Goal: Transaction & Acquisition: Purchase product/service

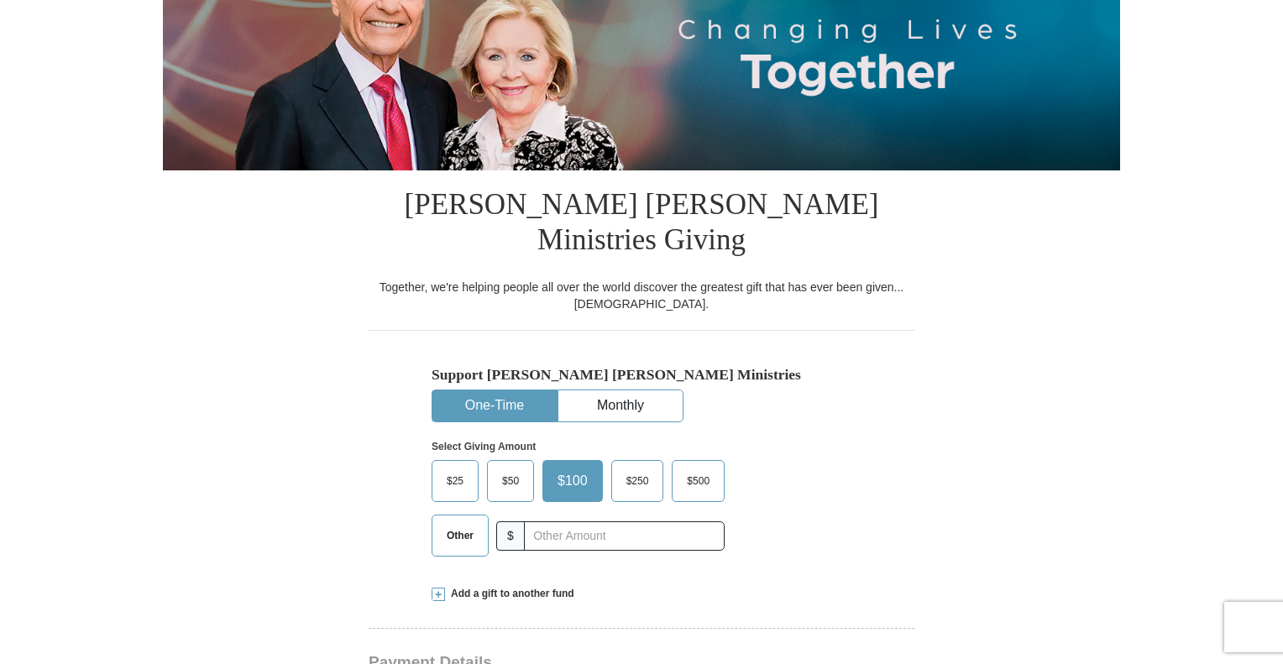
scroll to position [252, 0]
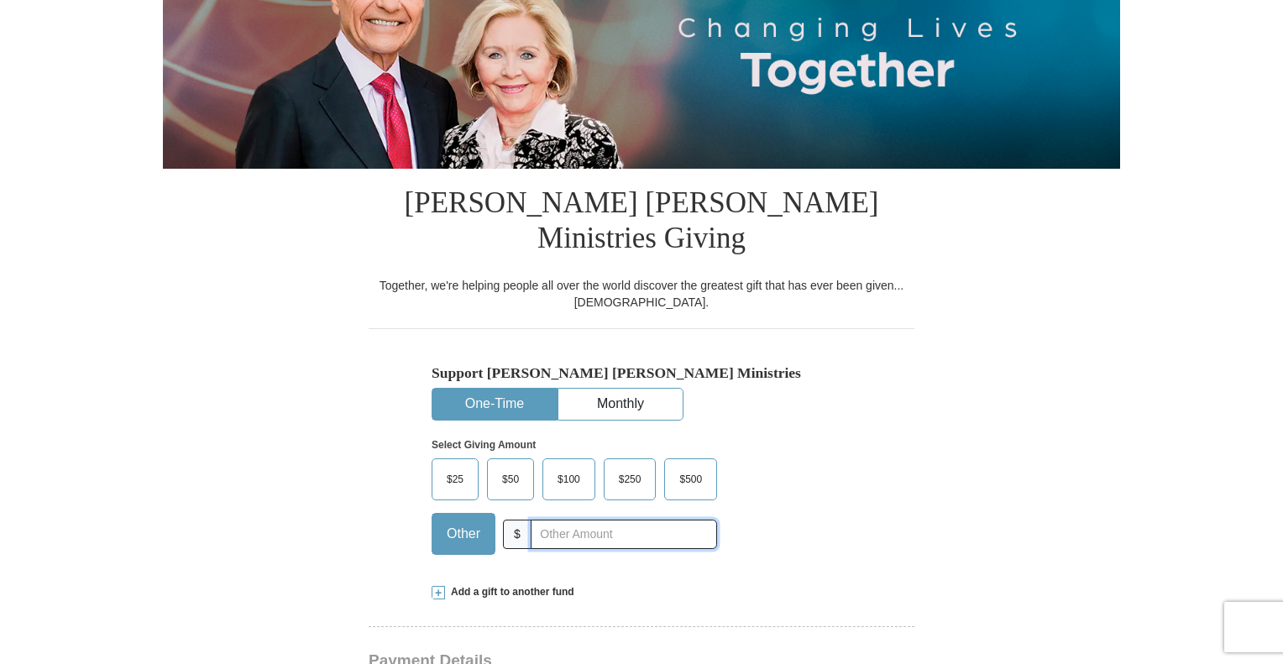
click at [548, 520] on input "text" at bounding box center [624, 534] width 186 height 29
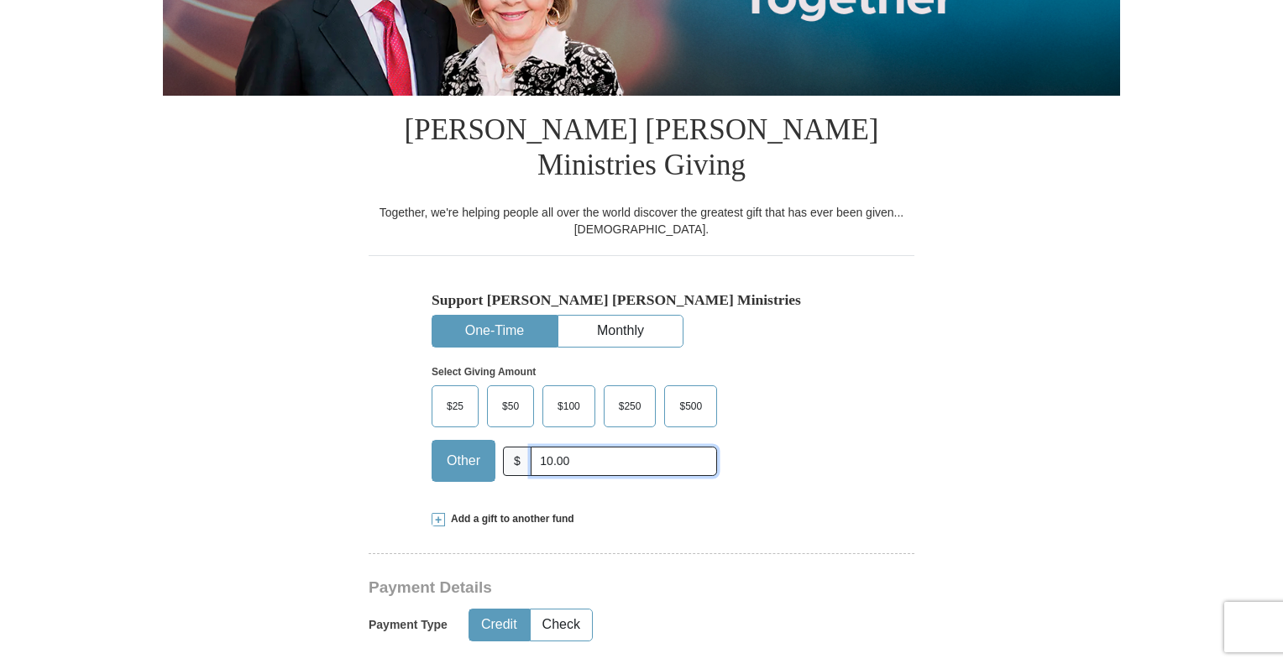
scroll to position [420, 0]
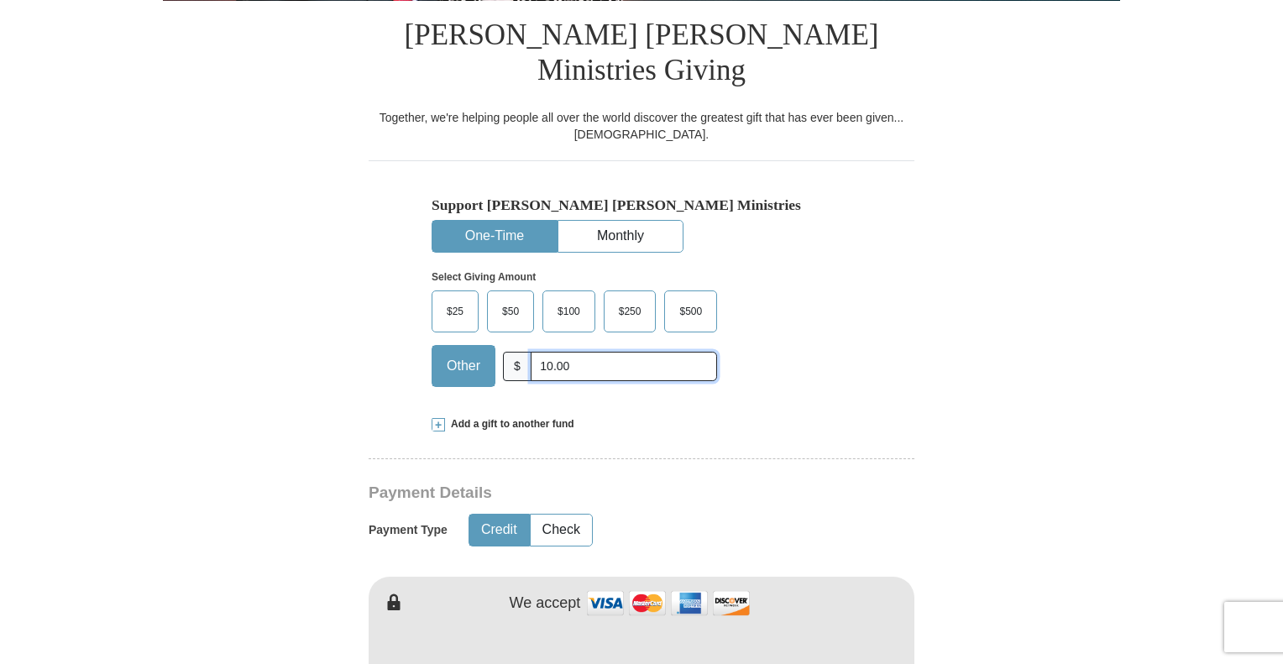
type input "10.00"
type input "[PERSON_NAME]"
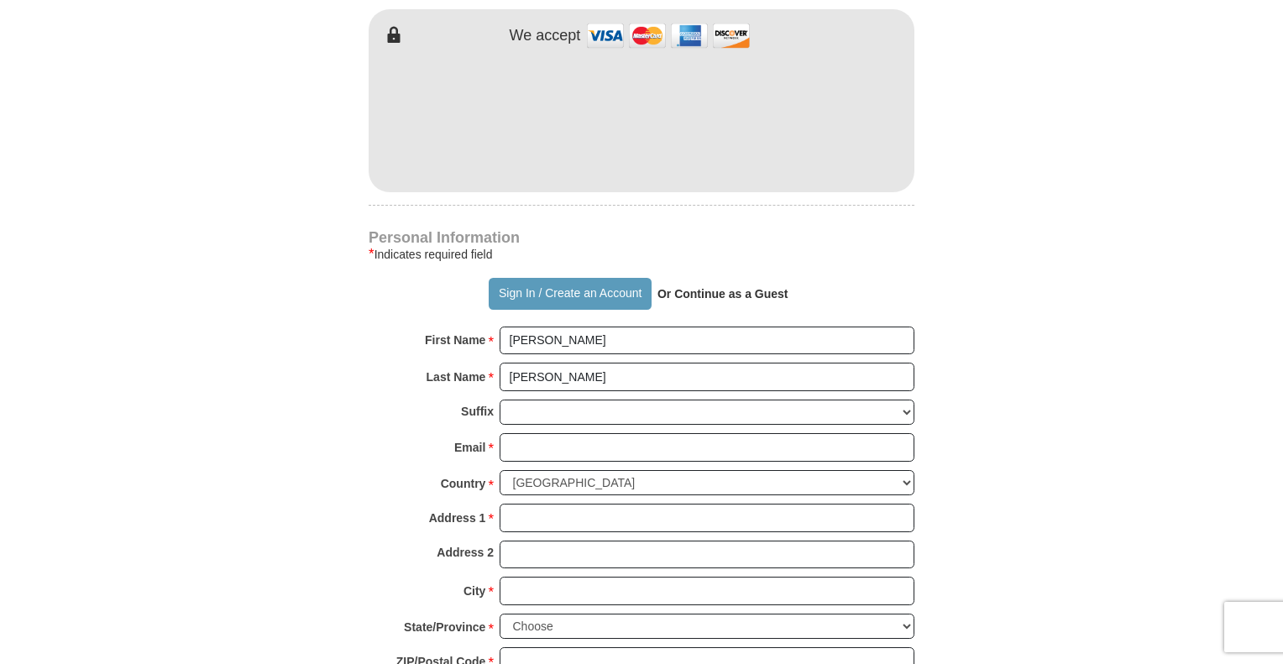
scroll to position [1008, 0]
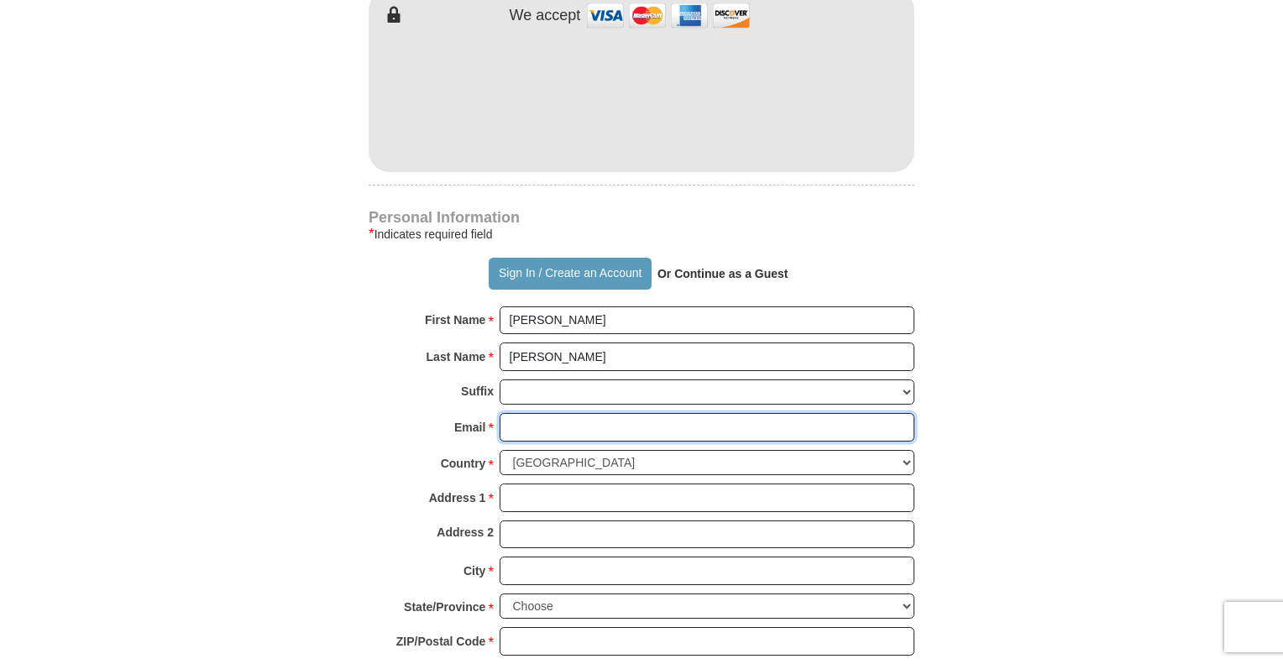
click at [532, 413] on input "Email *" at bounding box center [707, 427] width 415 height 29
type input "[EMAIL_ADDRESS][DOMAIN_NAME]"
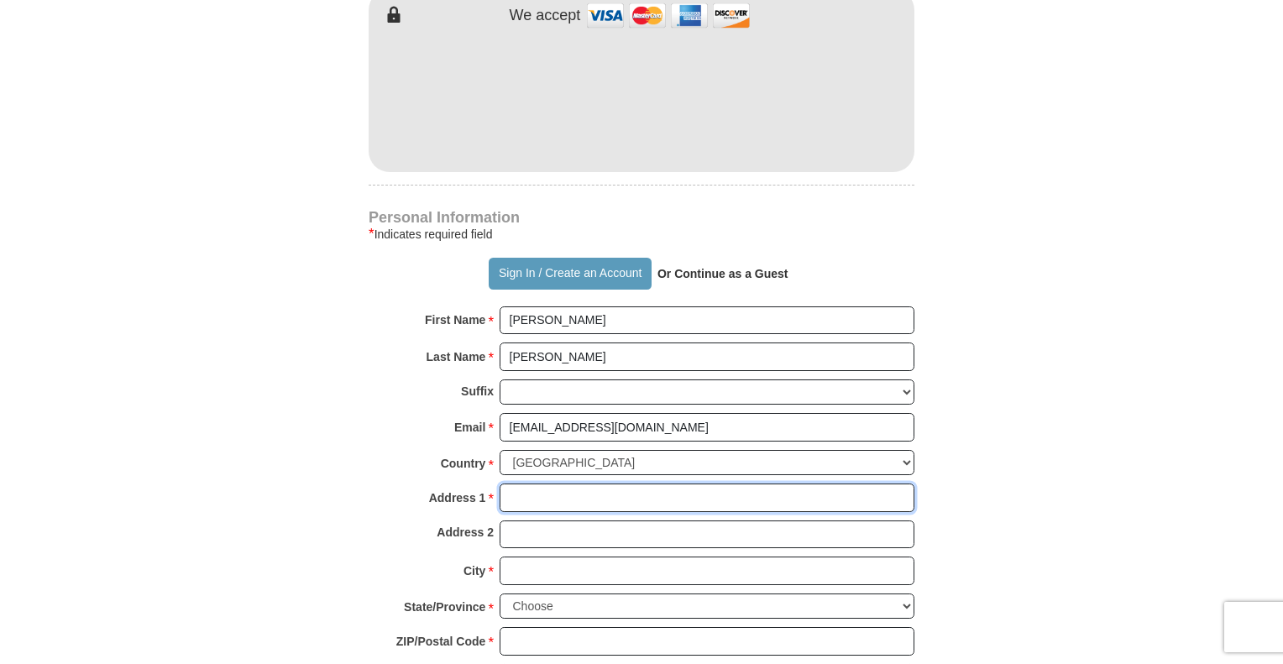
click at [627, 484] on input "Address 1 *" at bounding box center [707, 498] width 415 height 29
type input "[STREET_ADDRESS][PERSON_NAME]"
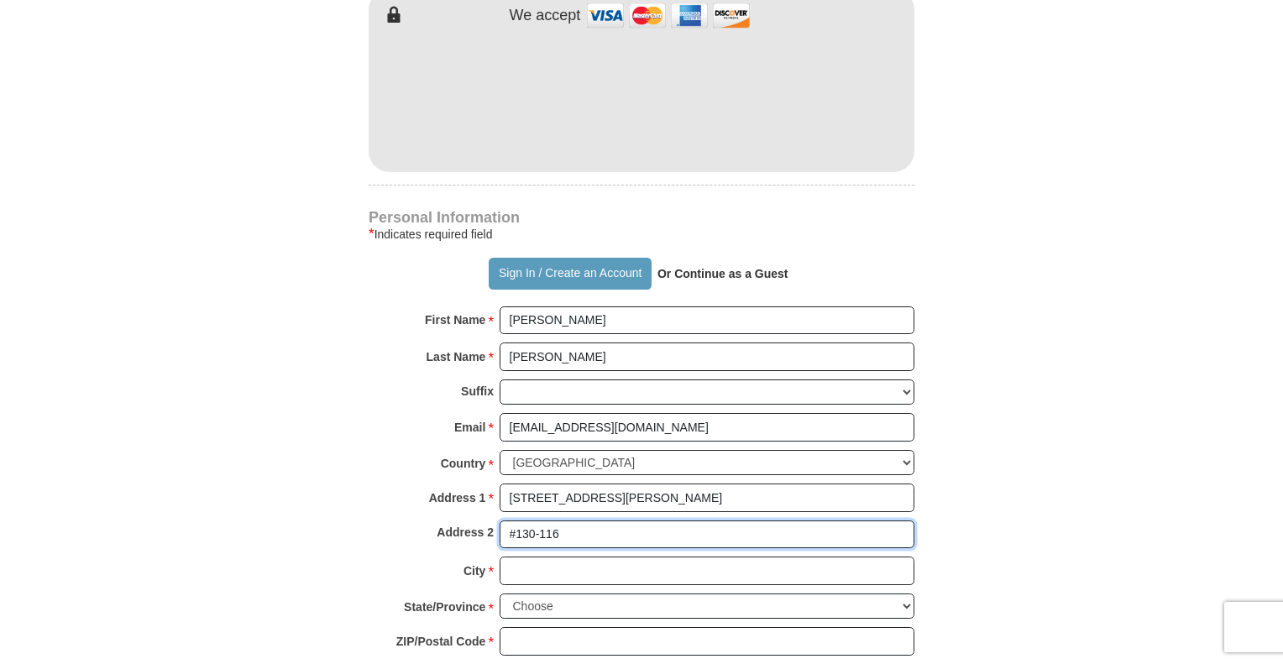
type input "#130-116"
click at [613, 557] on input "City *" at bounding box center [707, 571] width 415 height 29
type input "Franklin"
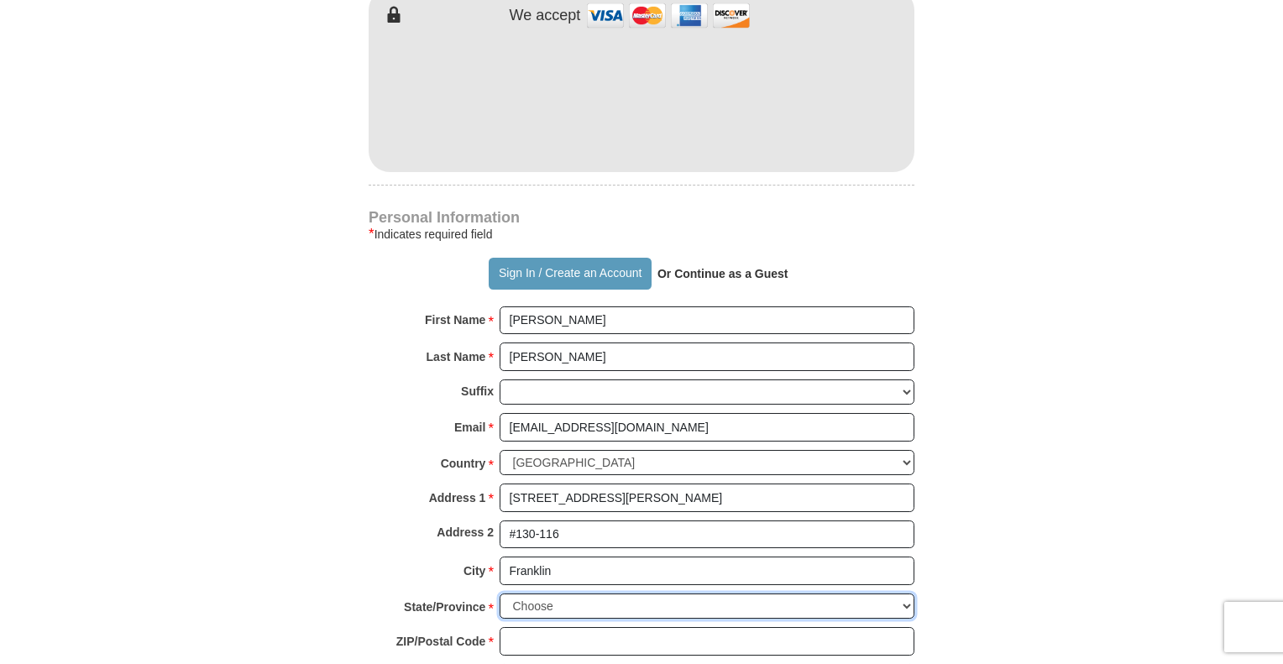
click at [615, 594] on select "Choose [US_STATE] [US_STATE] [US_STATE] [US_STATE] [US_STATE] Armed Forces Amer…" at bounding box center [707, 607] width 415 height 26
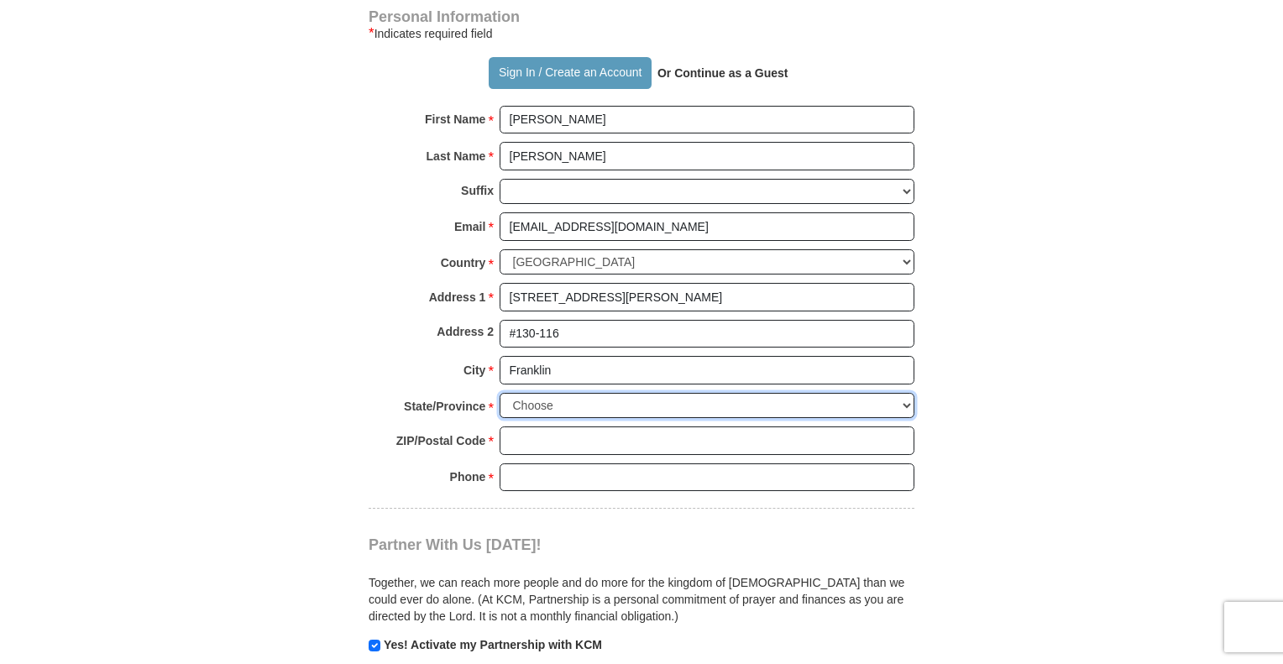
scroll to position [1092, 0]
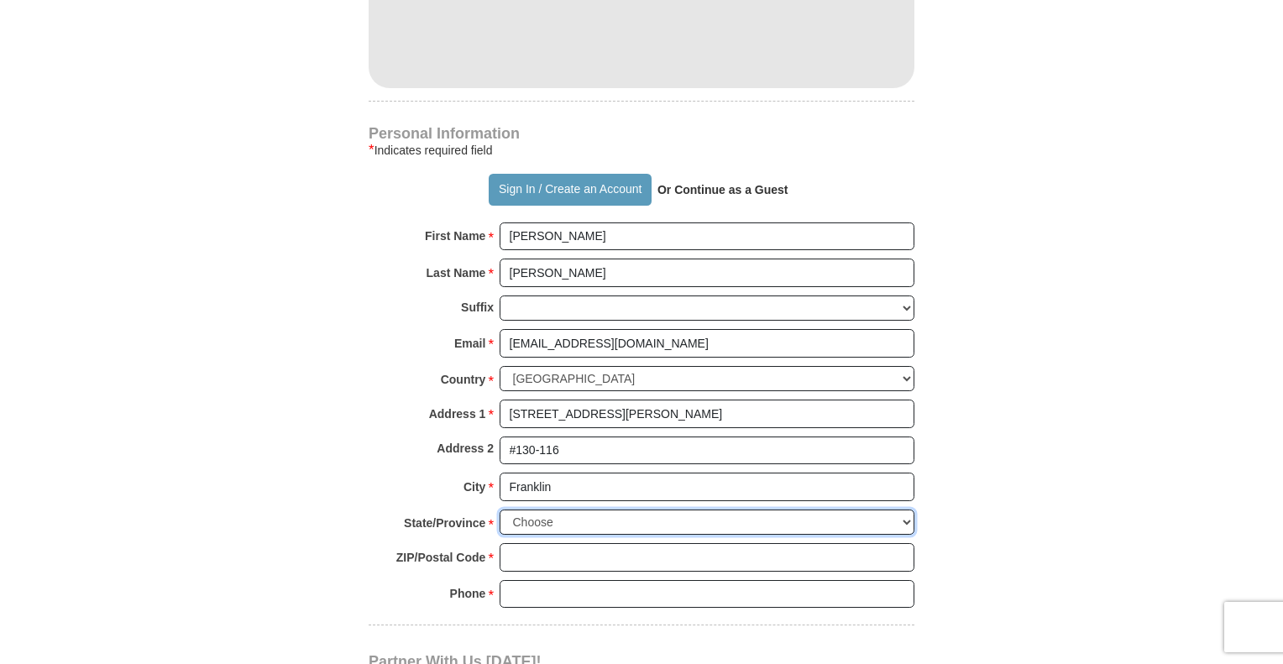
click at [539, 510] on select "Choose [US_STATE] [US_STATE] [US_STATE] [US_STATE] [US_STATE] Armed Forces Amer…" at bounding box center [707, 523] width 415 height 26
select select "TN"
click at [500, 510] on select "Choose [US_STATE] [US_STATE] [US_STATE] [US_STATE] [US_STATE] Armed Forces Amer…" at bounding box center [707, 523] width 415 height 26
click at [549, 543] on input "ZIP/Postal Code *" at bounding box center [707, 557] width 415 height 29
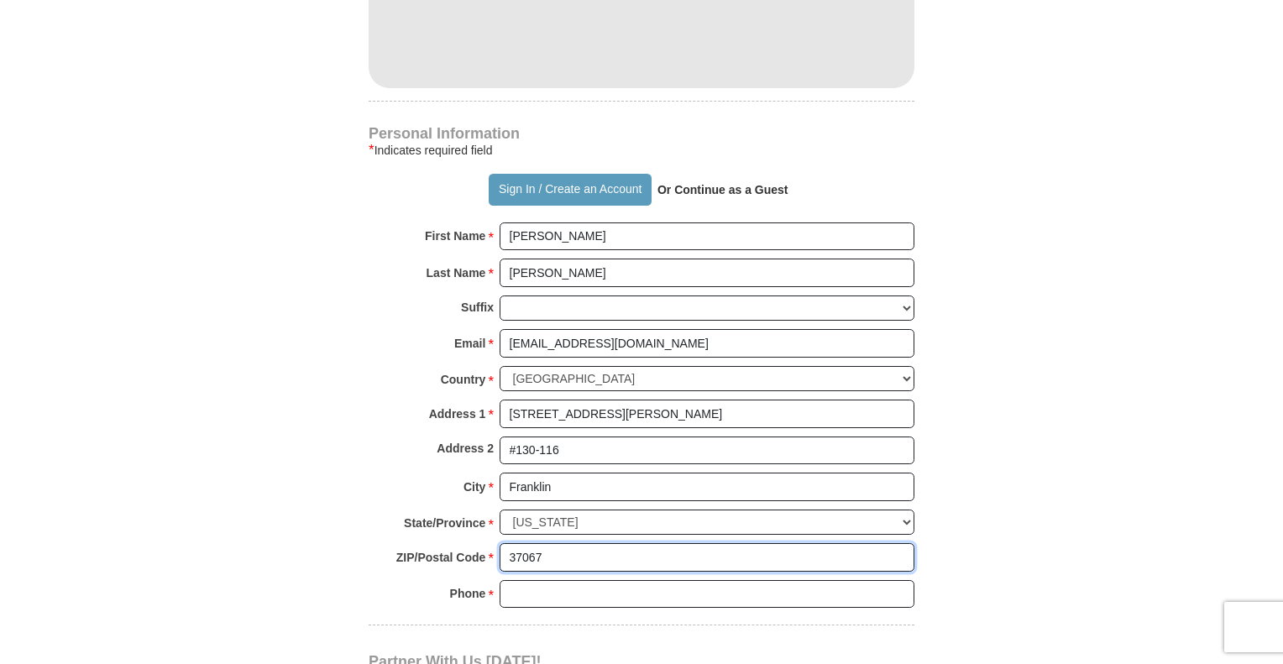
type input "37067"
click at [554, 580] on input "Phone * *" at bounding box center [707, 594] width 415 height 29
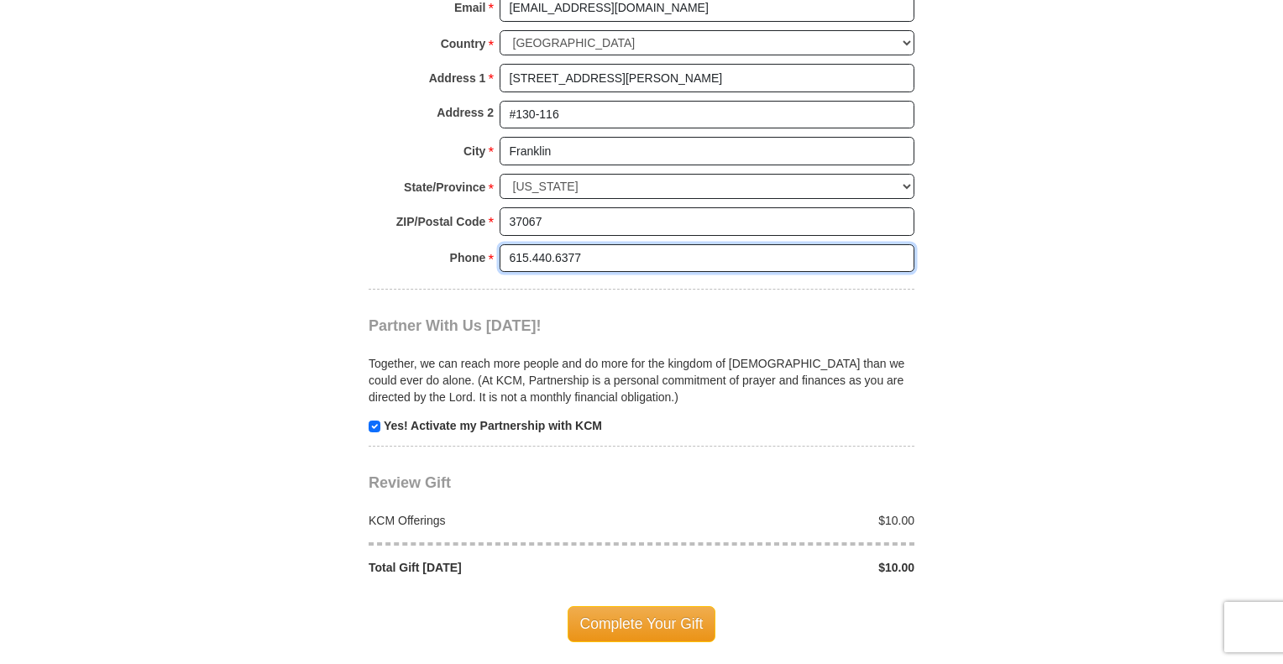
scroll to position [1512, 0]
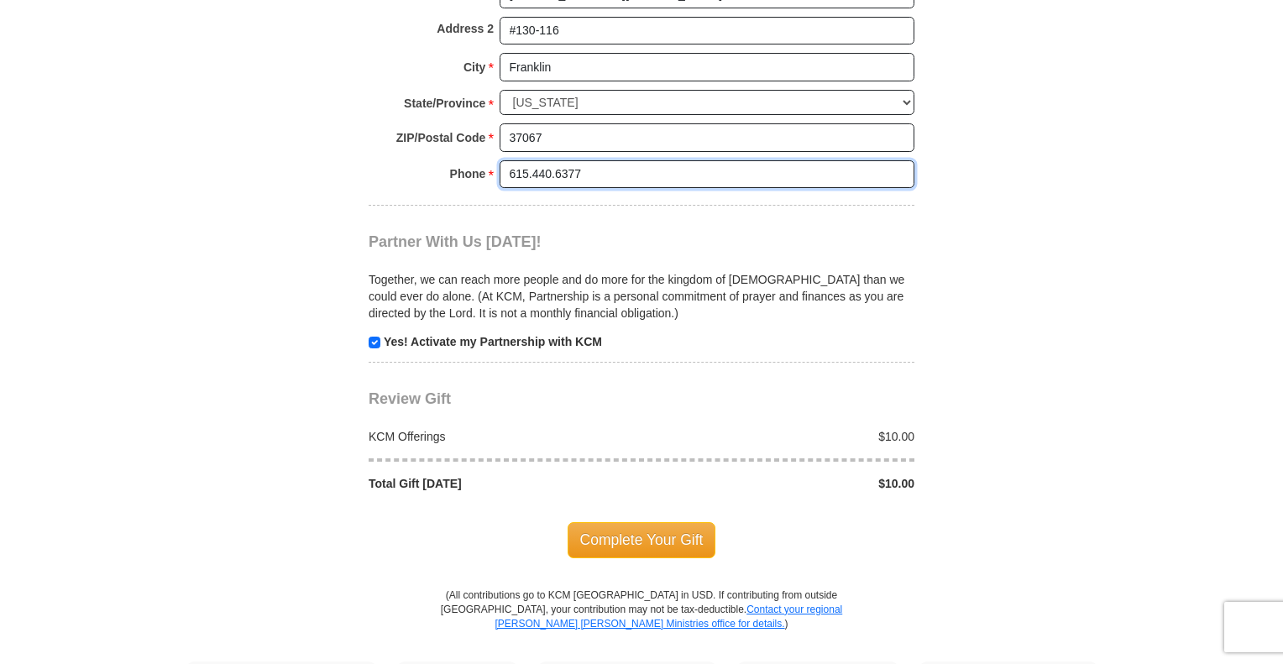
type input "615.440.6377"
click at [652, 522] on span "Complete Your Gift" at bounding box center [642, 539] width 149 height 35
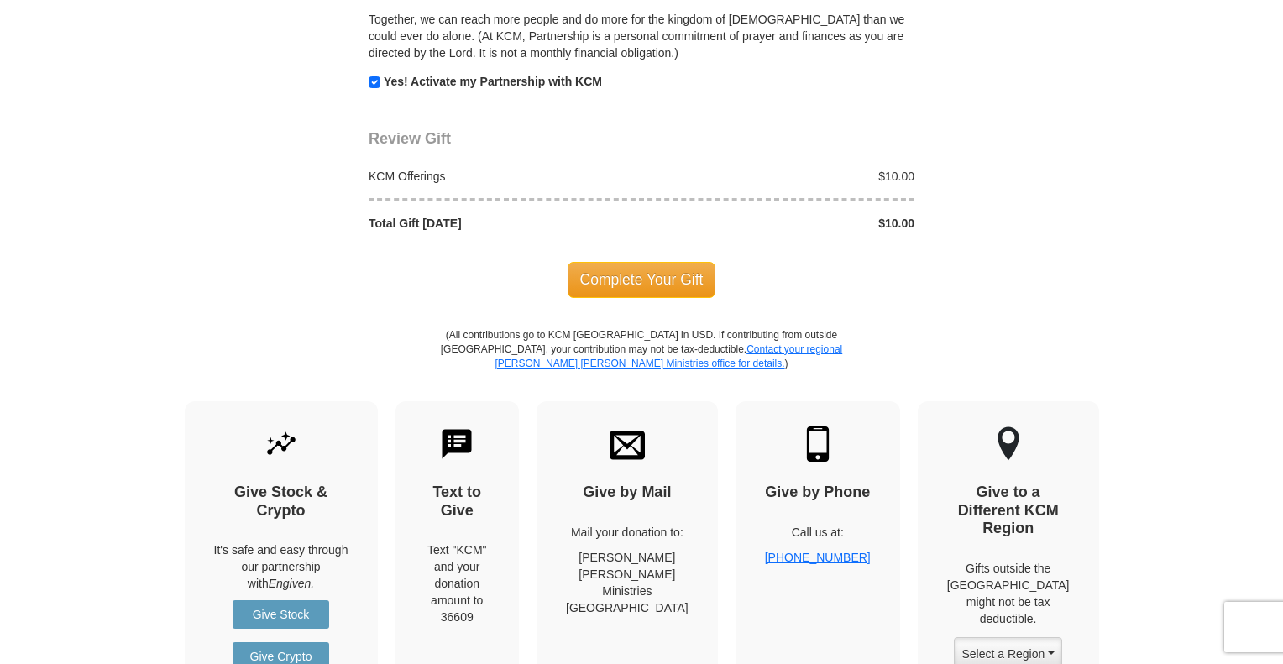
scroll to position [1858, 0]
click at [658, 260] on span "Complete Your Gift" at bounding box center [642, 277] width 149 height 35
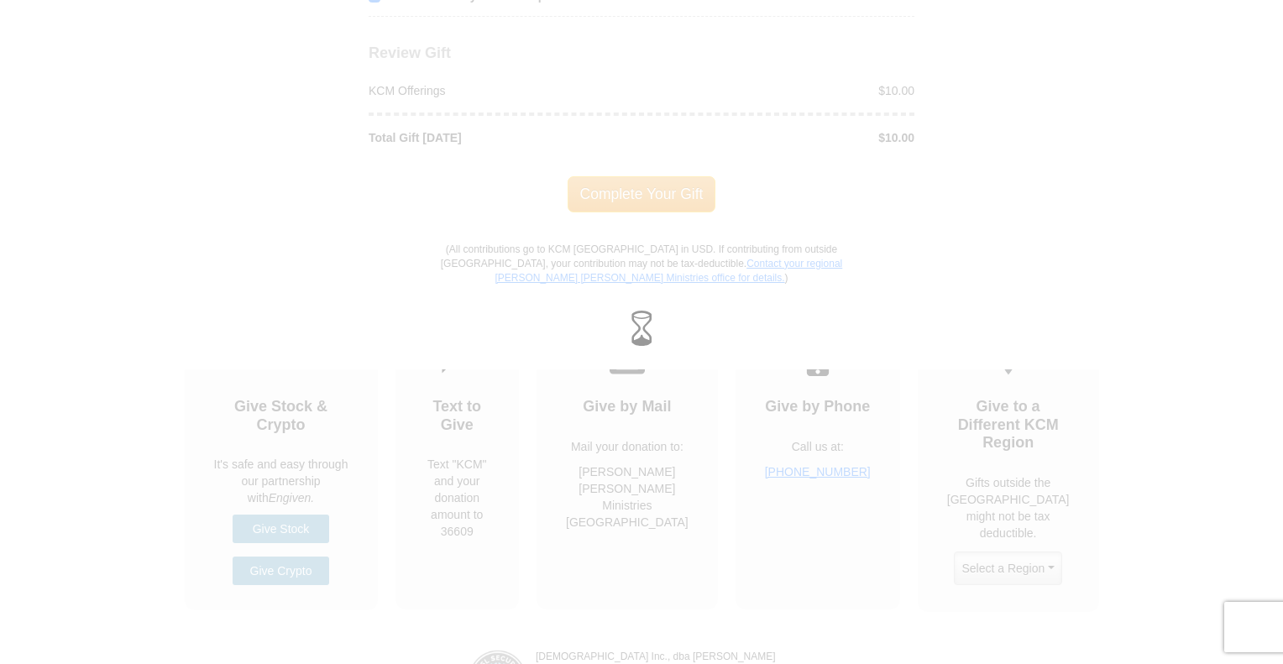
scroll to position [1775, 0]
